Goal: Navigation & Orientation: Find specific page/section

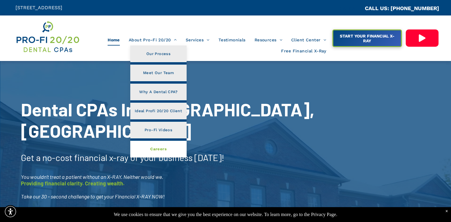
click at [157, 154] on link "Careers" at bounding box center [158, 149] width 56 height 17
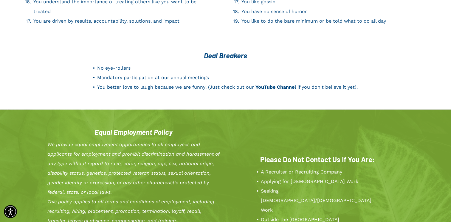
scroll to position [1155, 0]
